Goal: Information Seeking & Learning: Learn about a topic

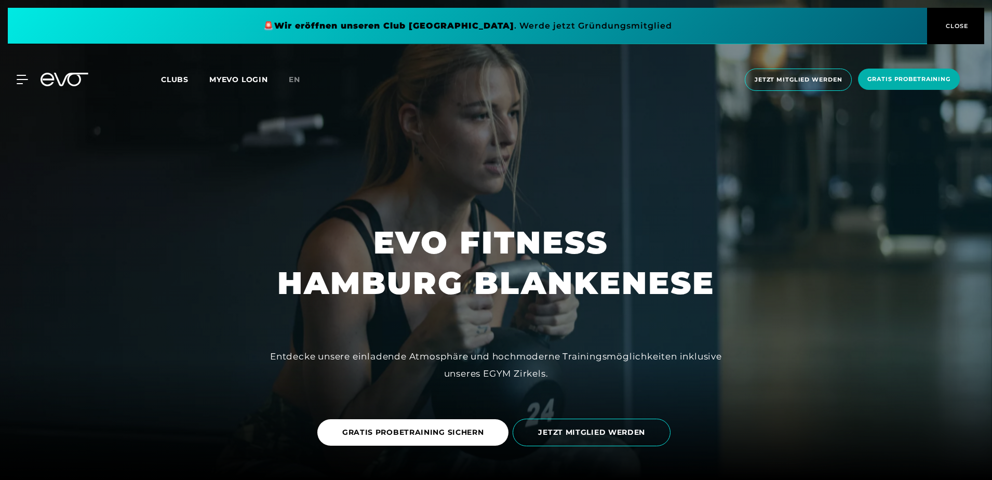
click at [176, 78] on span "Clubs" at bounding box center [175, 79] width 28 height 9
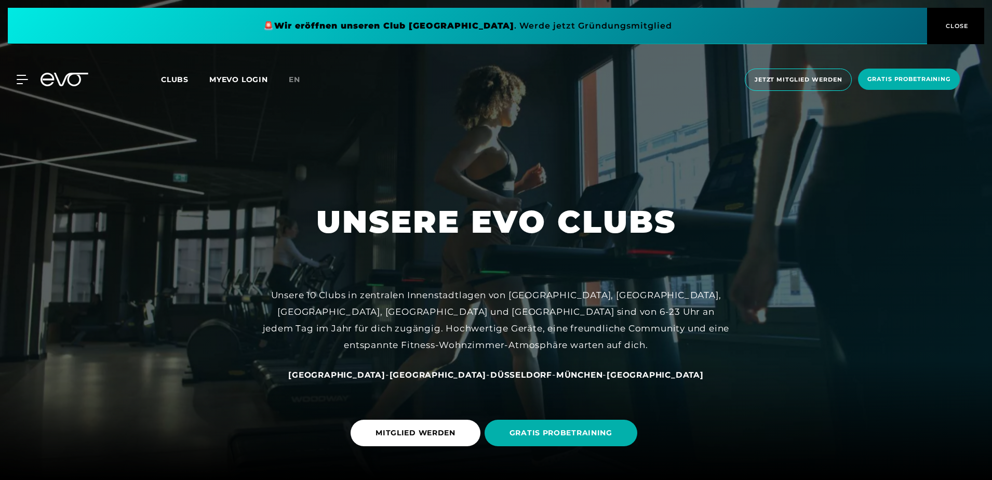
scroll to position [104, 0]
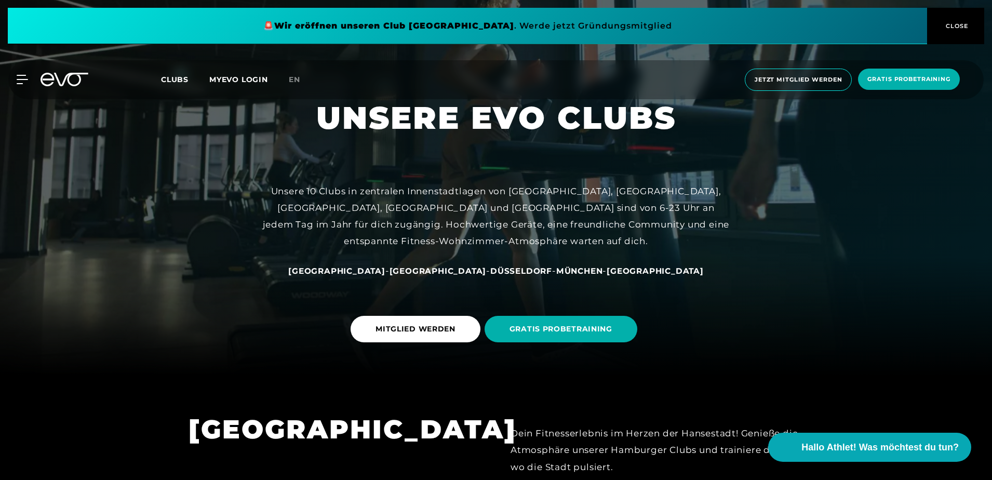
click at [372, 269] on span "[GEOGRAPHIC_DATA]" at bounding box center [336, 271] width 97 height 10
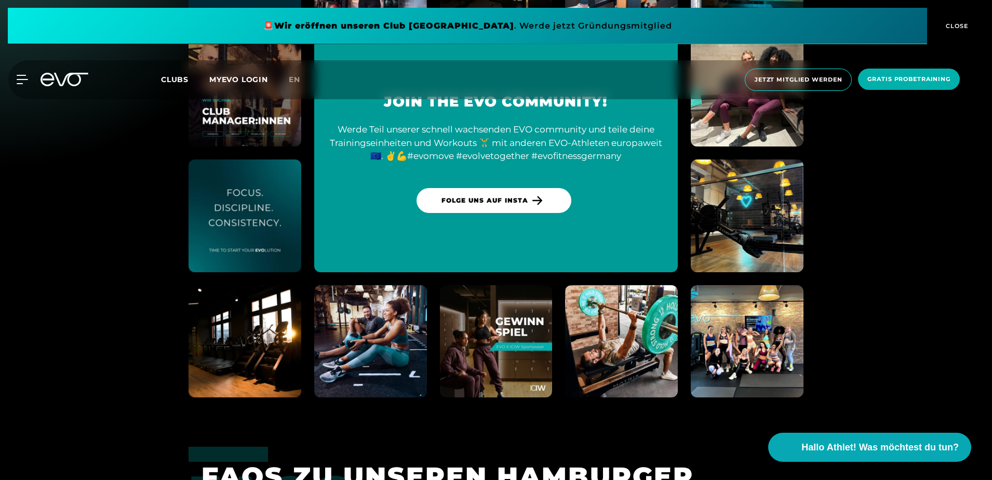
scroll to position [3894, 0]
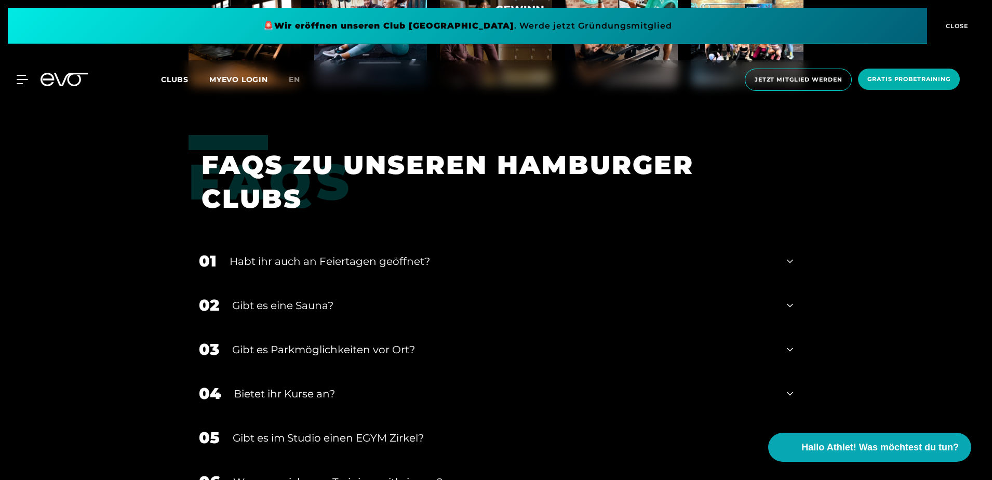
click at [305, 249] on div "01 Habt ihr auch an Feiertagen geöffnet?" at bounding box center [495, 261] width 615 height 44
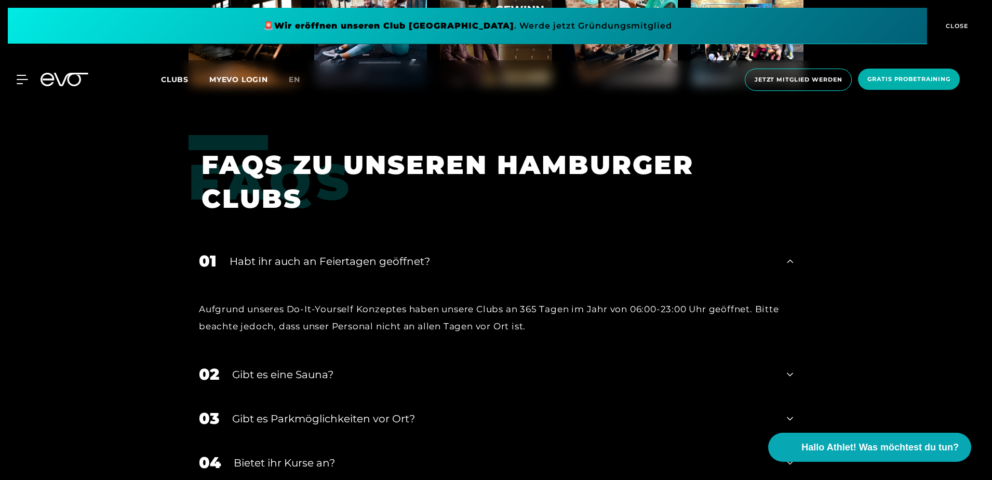
click at [537, 25] on span at bounding box center [467, 26] width 919 height 36
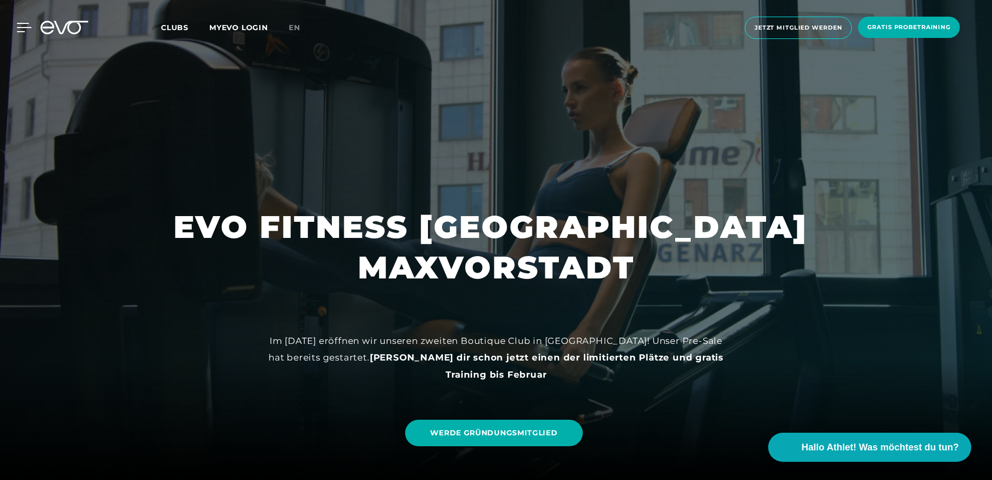
click at [25, 29] on icon at bounding box center [24, 27] width 15 height 9
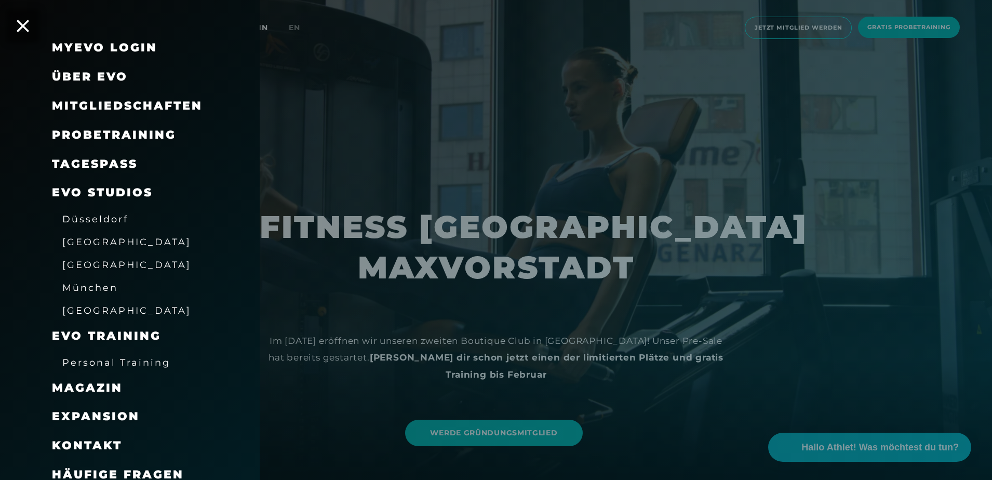
scroll to position [28, 0]
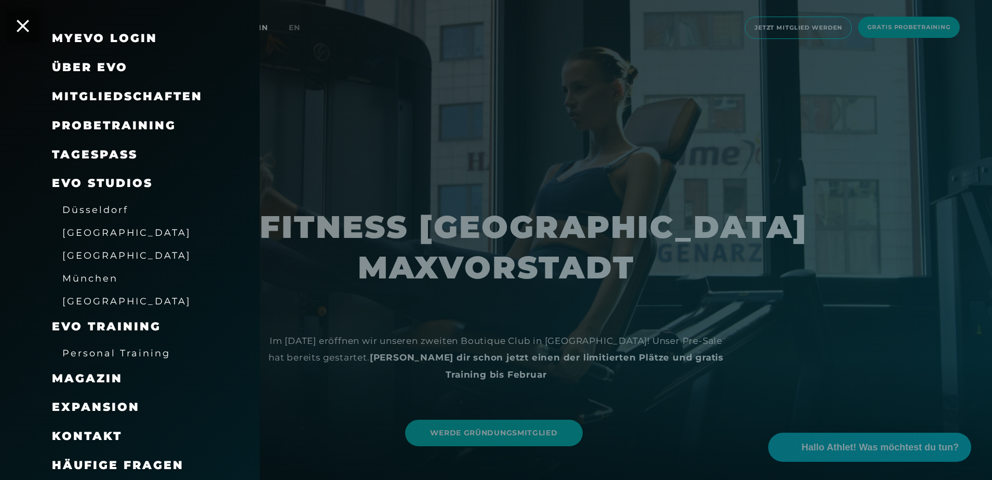
click at [112, 63] on span "Über EVO" at bounding box center [90, 67] width 76 height 14
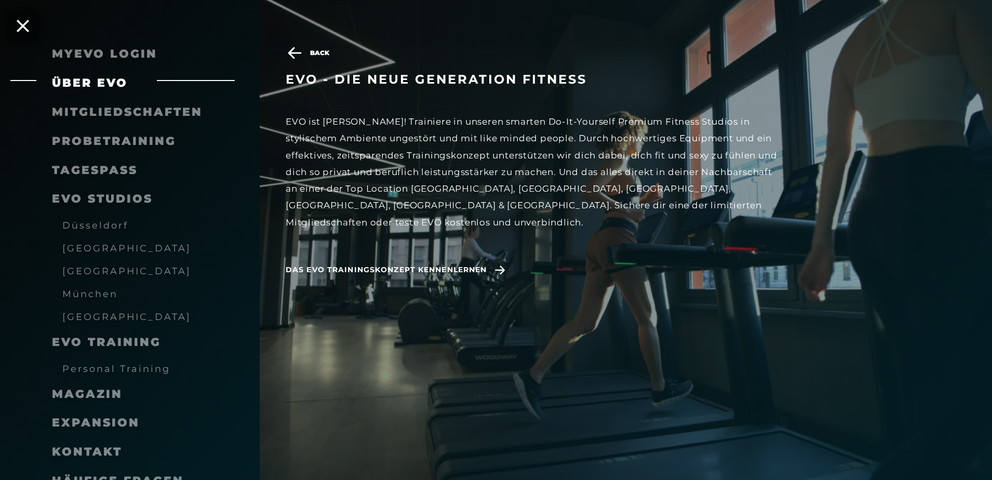
click at [112, 269] on span "[GEOGRAPHIC_DATA]" at bounding box center [126, 270] width 129 height 11
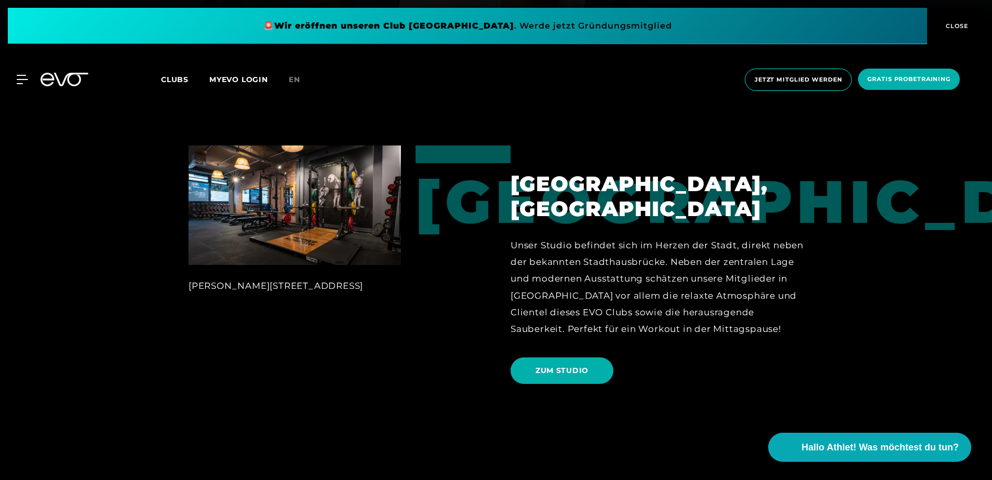
scroll to position [467, 0]
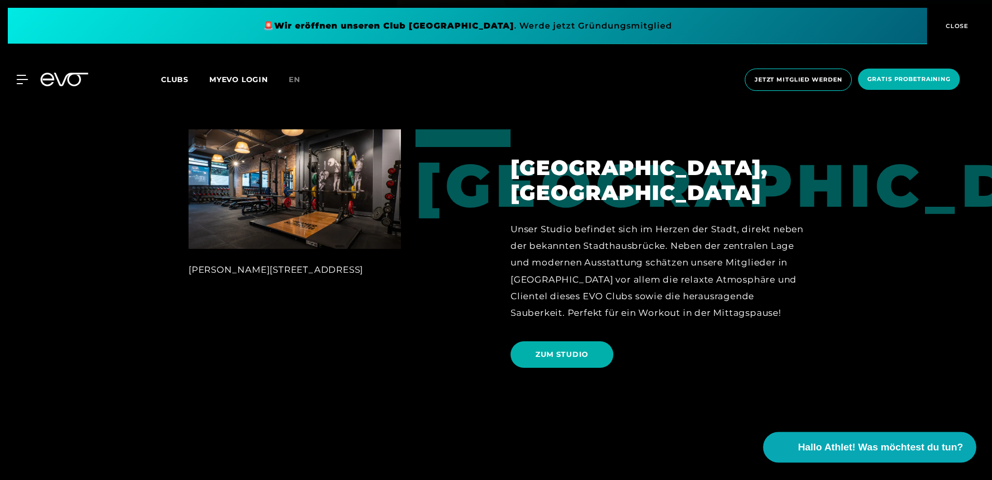
click at [833, 445] on span "Hallo Athlet! Was möchtest du tun?" at bounding box center [880, 447] width 165 height 15
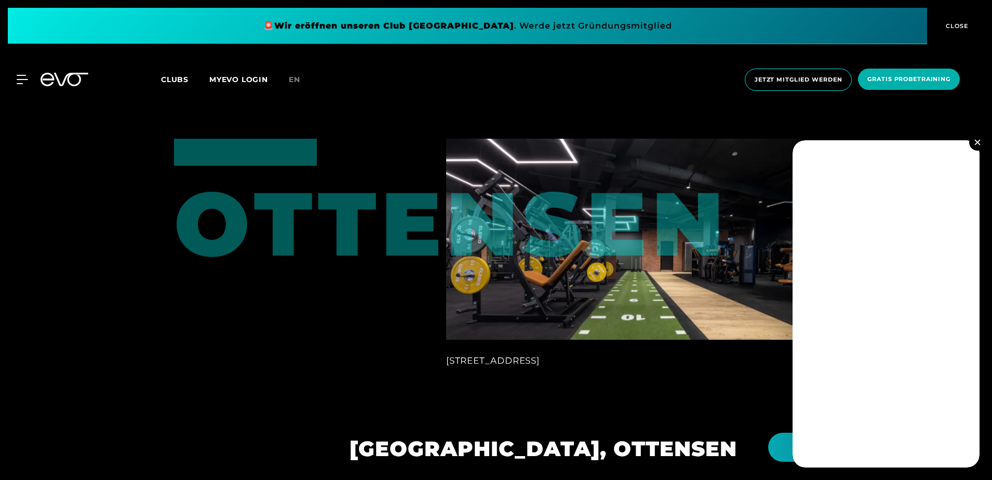
scroll to position [2388, 0]
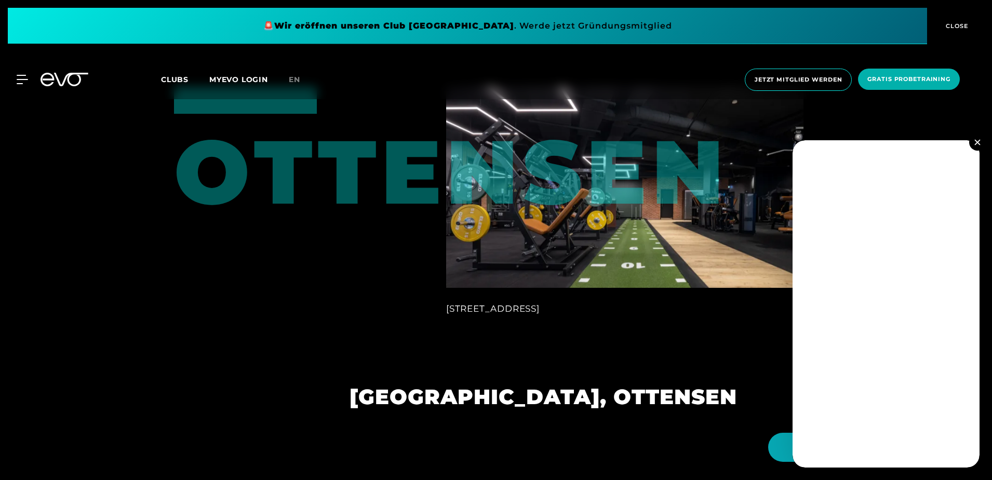
click at [977, 146] on button at bounding box center [977, 142] width 17 height 17
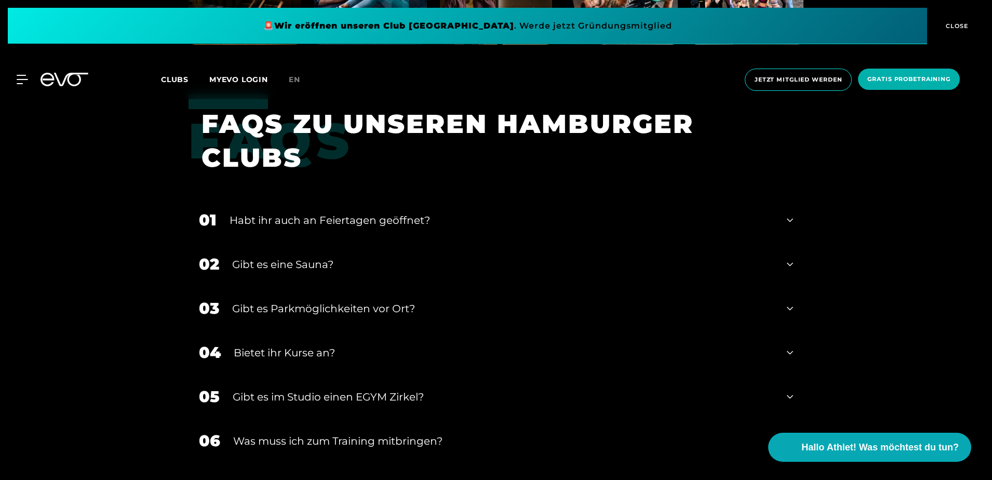
scroll to position [3998, 0]
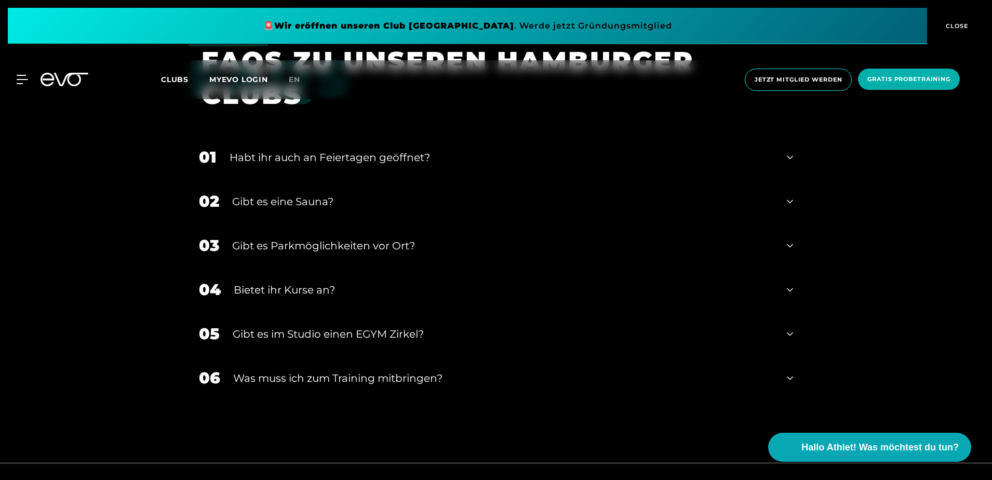
click at [665, 215] on div "02 Gibt es eine Sauna?" at bounding box center [495, 201] width 615 height 44
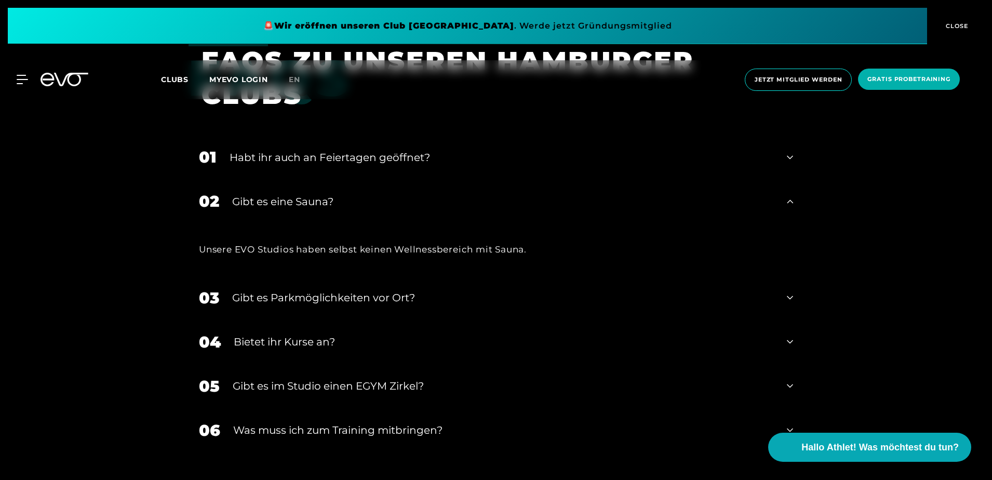
click at [665, 215] on div "02 Gibt es eine Sauna?" at bounding box center [495, 201] width 615 height 44
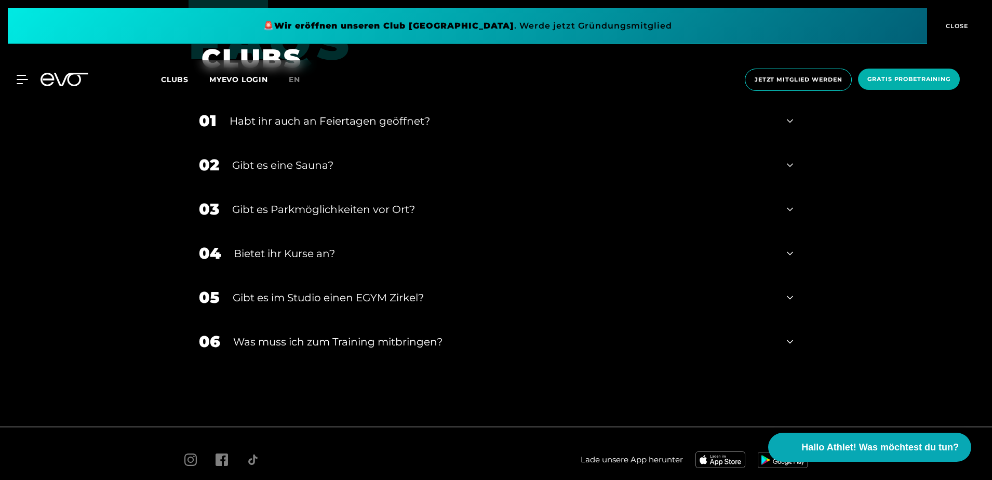
scroll to position [4092, 0]
